Goal: Information Seeking & Learning: Learn about a topic

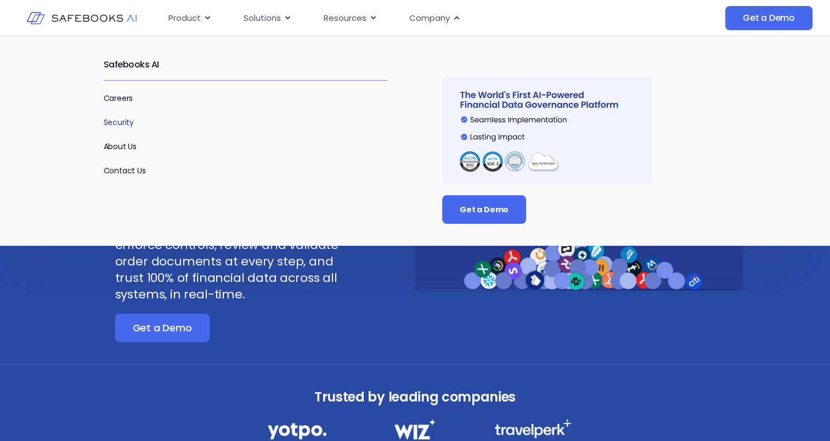
click at [124, 118] on link "Security" at bounding box center [119, 122] width 31 height 11
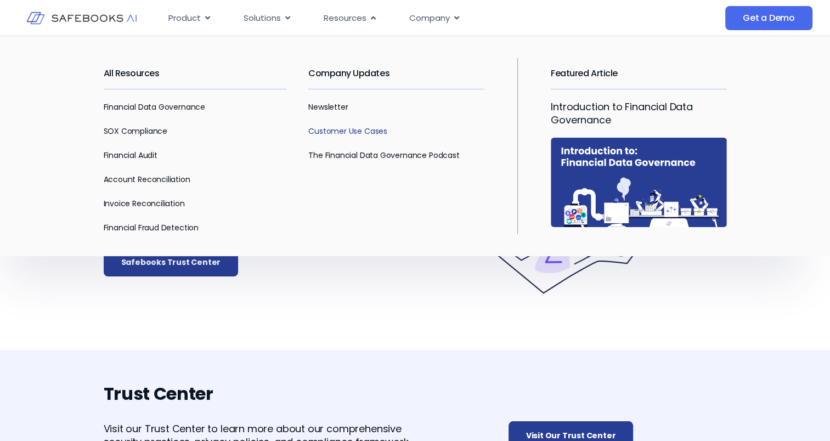
click at [366, 131] on link "Customer Use Cases" at bounding box center [347, 131] width 79 height 11
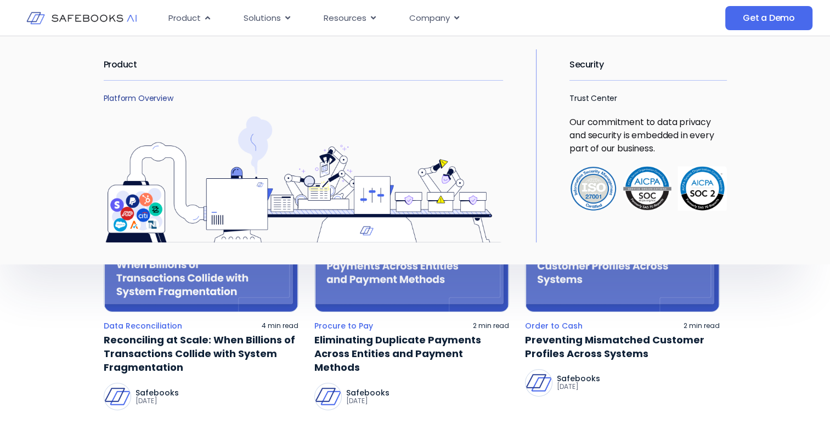
click at [162, 97] on link "Platform Overview" at bounding box center [139, 98] width 70 height 11
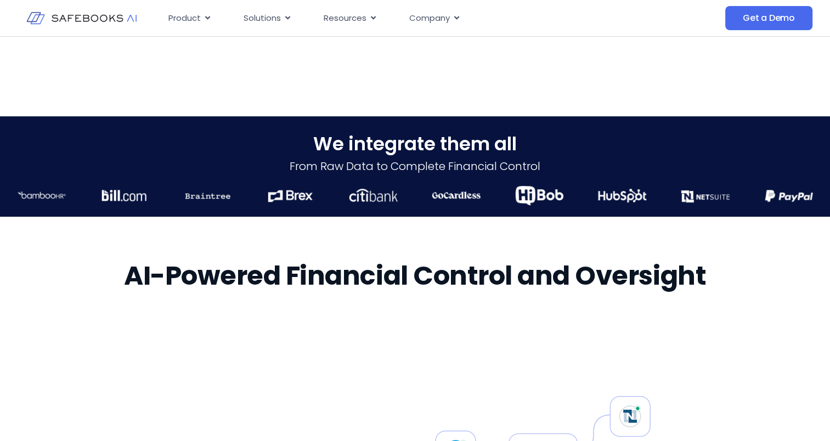
scroll to position [384, 0]
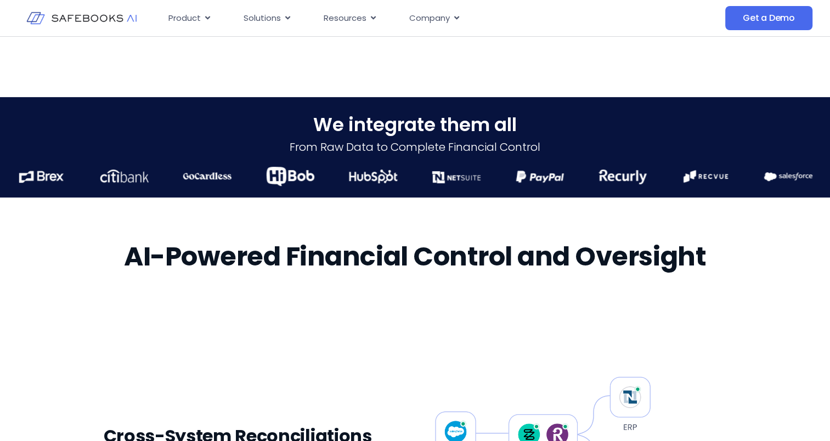
click at [400, 133] on h2 "We integrate them all​" at bounding box center [415, 124] width 830 height 22
